Goal: Find contact information: Find contact information

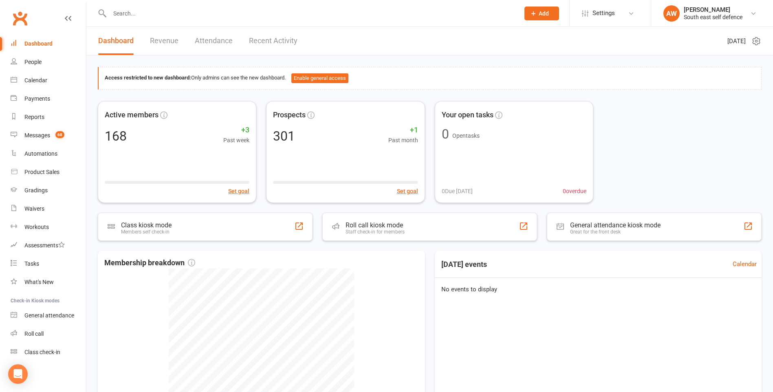
click at [131, 13] on input "text" at bounding box center [310, 13] width 407 height 11
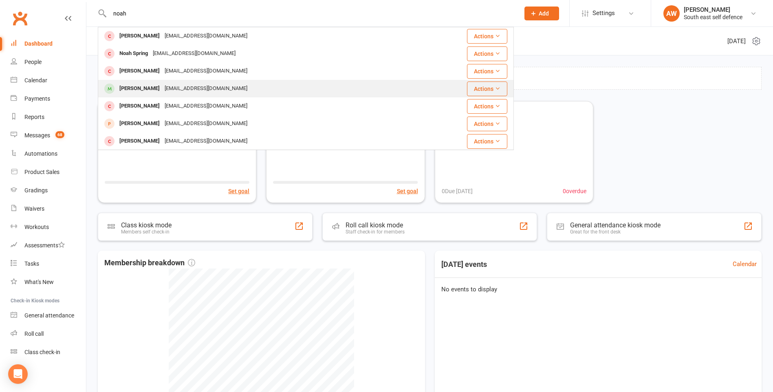
type input "noah"
click at [151, 86] on div "[PERSON_NAME]" at bounding box center [139, 89] width 45 height 12
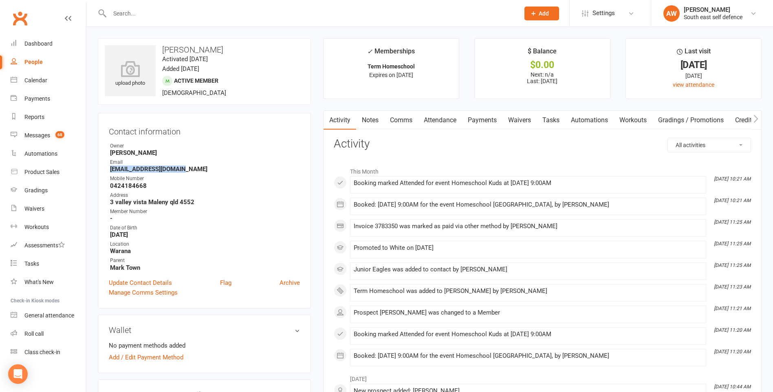
drag, startPoint x: 188, startPoint y: 169, endPoint x: 111, endPoint y: 170, distance: 76.6
click at [111, 170] on strong "[EMAIL_ADDRESS][DOMAIN_NAME]" at bounding box center [205, 168] width 190 height 7
drag, startPoint x: 111, startPoint y: 170, endPoint x: 120, endPoint y: 170, distance: 9.4
copy strong "[EMAIL_ADDRESS][DOMAIN_NAME]"
click at [123, 11] on input "text" at bounding box center [310, 13] width 407 height 11
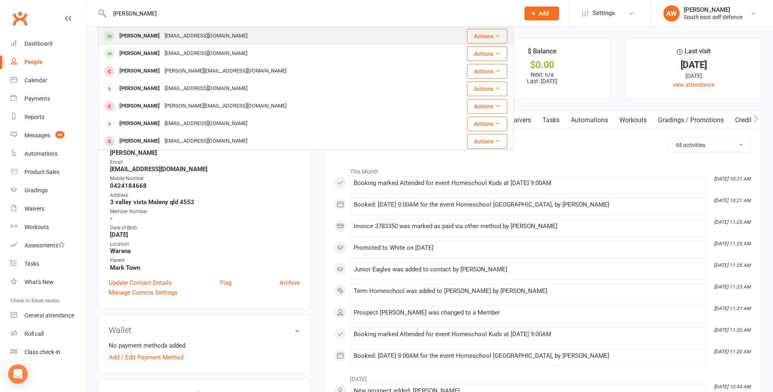
type input "[PERSON_NAME]"
click at [137, 35] on div "[PERSON_NAME]" at bounding box center [139, 36] width 45 height 12
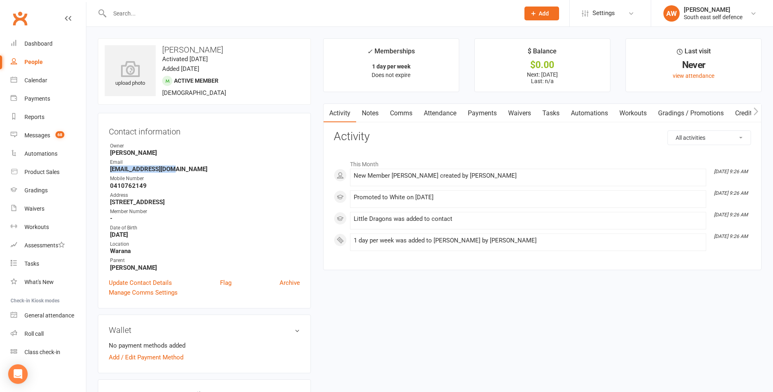
drag, startPoint x: 174, startPoint y: 170, endPoint x: 107, endPoint y: 170, distance: 67.3
click at [107, 170] on div "Contact information Owner [PERSON_NAME] Email [EMAIL_ADDRESS][DOMAIN_NAME] Mobi…" at bounding box center [204, 211] width 213 height 196
drag, startPoint x: 107, startPoint y: 170, endPoint x: 127, endPoint y: 168, distance: 20.0
copy strong "[EMAIL_ADDRESS][DOMAIN_NAME]"
click at [139, 12] on input "text" at bounding box center [310, 13] width 407 height 11
